Goal: Task Accomplishment & Management: Use online tool/utility

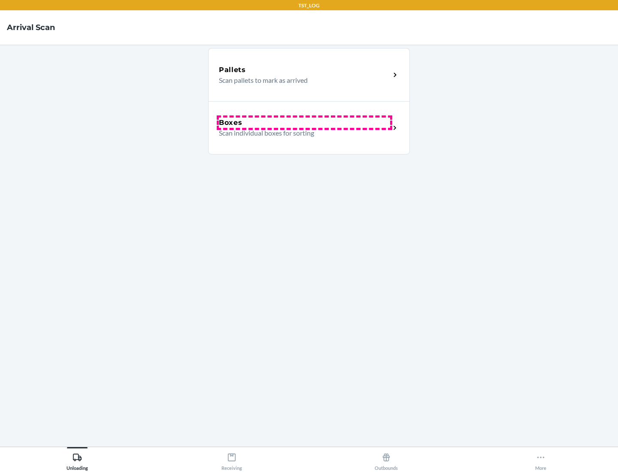
click at [304, 123] on div "Boxes" at bounding box center [304, 123] width 171 height 10
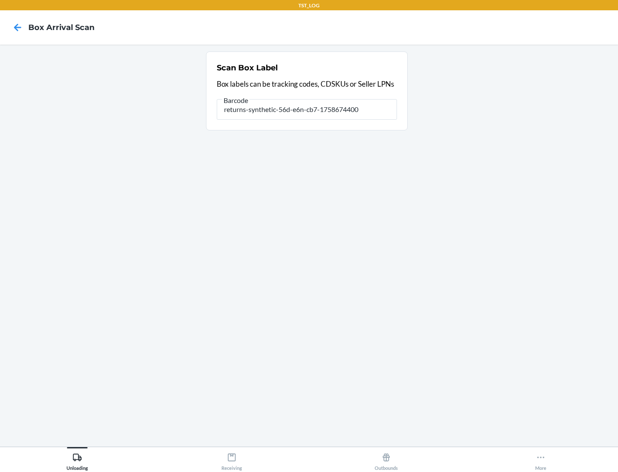
type input "returns-synthetic-56d-e6n-cb7-1758674400"
